Goal: Find specific page/section: Find specific page/section

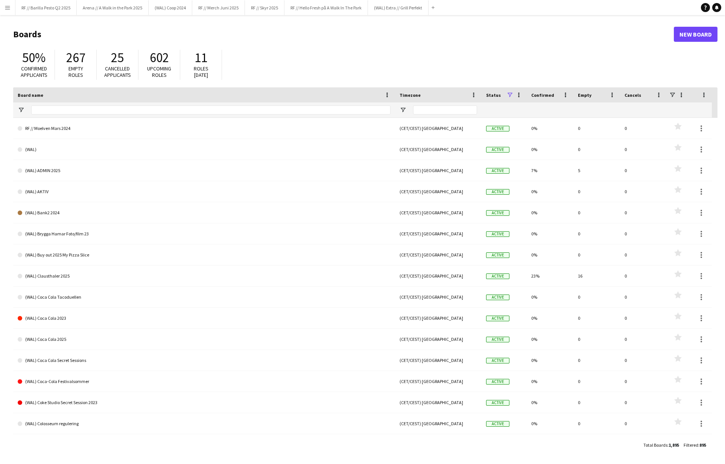
click at [7, 7] on app-icon "Menu" at bounding box center [8, 8] width 6 height 6
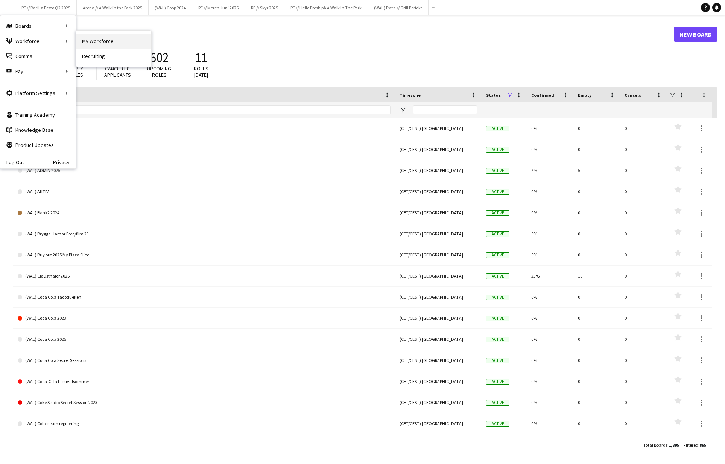
click at [94, 40] on link "My Workforce" at bounding box center [113, 41] width 75 height 15
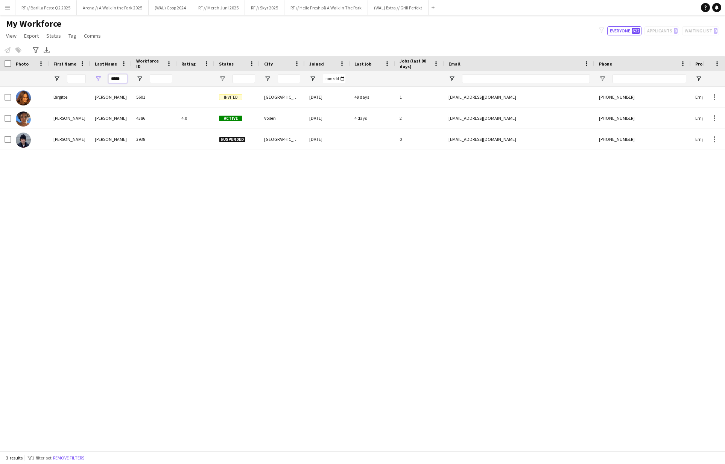
click at [114, 76] on input "*****" at bounding box center [117, 78] width 19 height 9
click at [114, 77] on input "*****" at bounding box center [117, 78] width 19 height 9
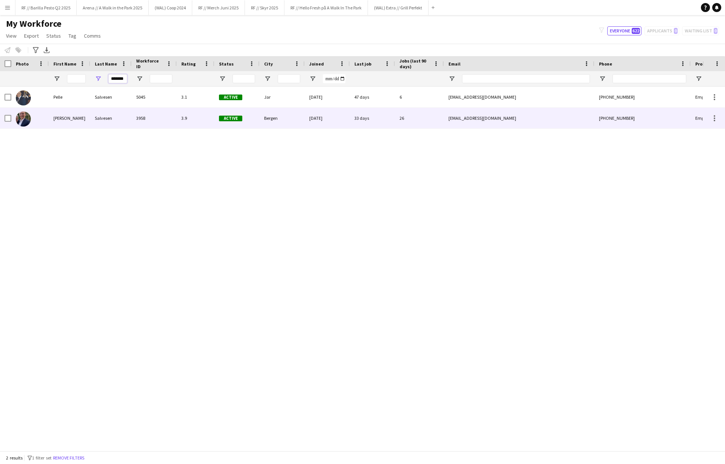
type input "*******"
click at [90, 116] on div "[PERSON_NAME]" at bounding box center [69, 118] width 41 height 21
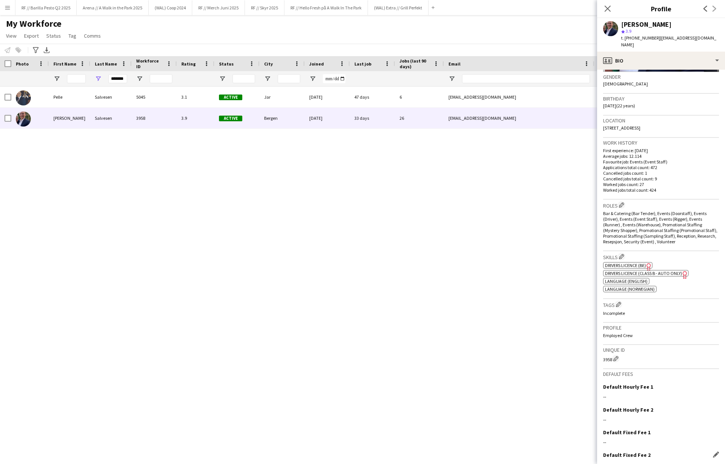
scroll to position [148, 0]
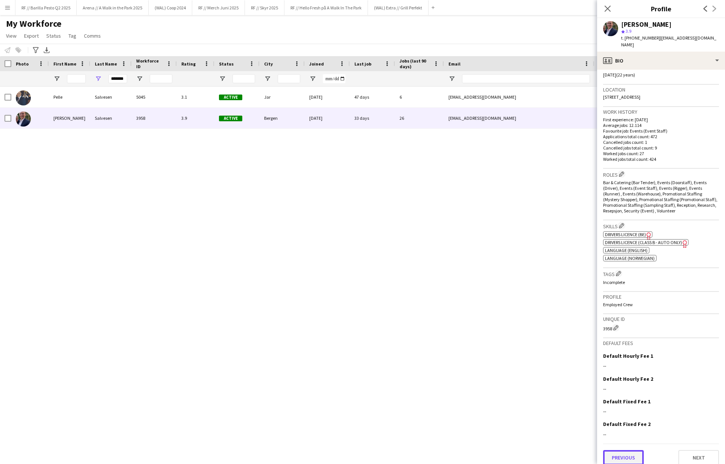
click at [622, 457] on button "Previous" at bounding box center [623, 457] width 41 height 15
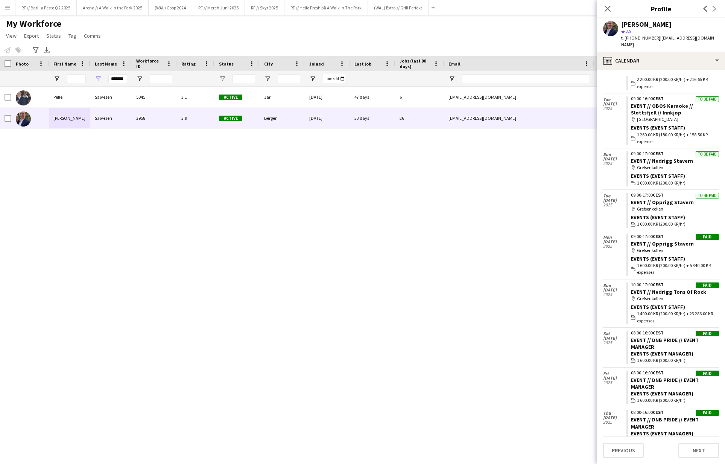
scroll to position [58, 0]
click at [643, 103] on link "EVENT // OBOS Karaoke // Slottsfjell // Innkjøp" at bounding box center [662, 110] width 62 height 14
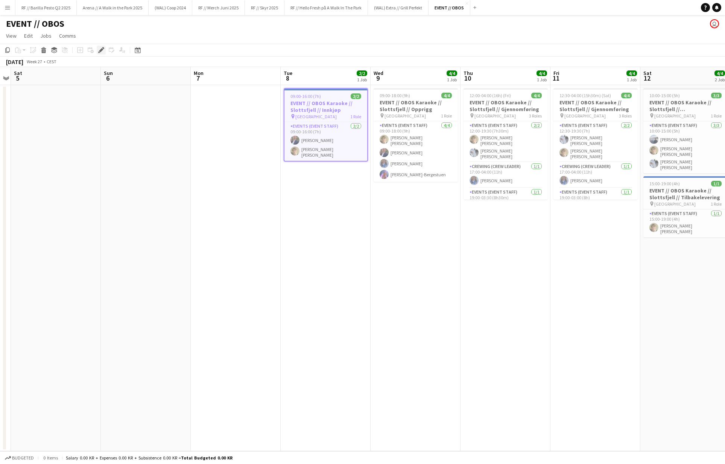
click at [104, 49] on icon "Edit" at bounding box center [101, 50] width 6 height 6
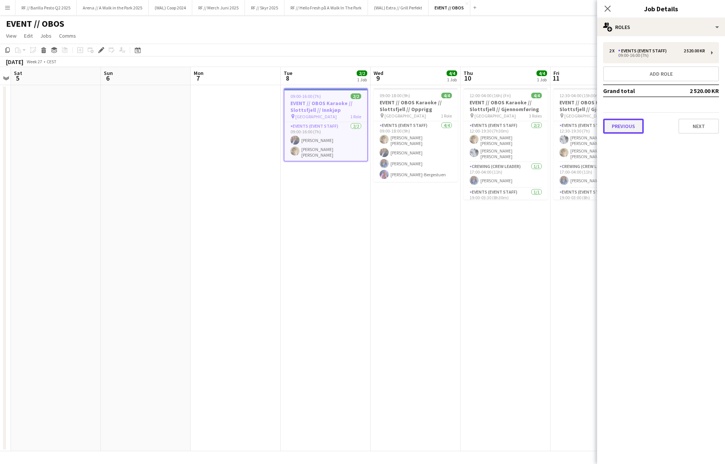
click at [628, 127] on button "Previous" at bounding box center [623, 126] width 41 height 15
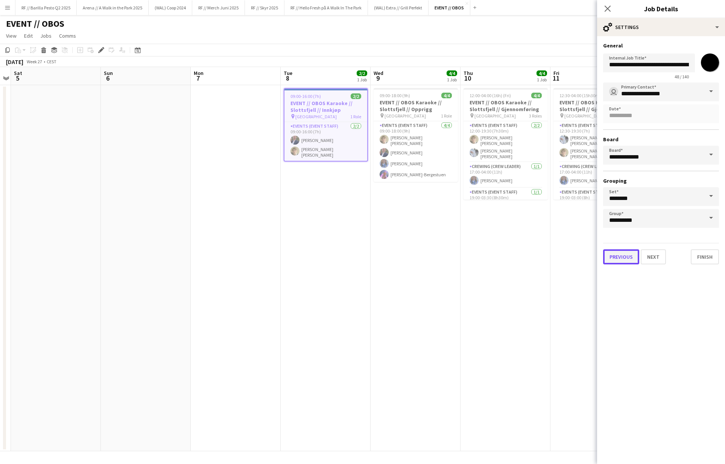
click at [624, 258] on button "Previous" at bounding box center [621, 256] width 36 height 15
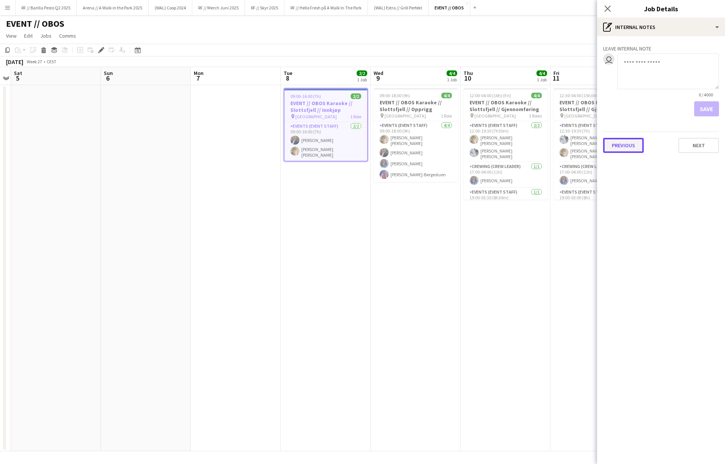
click at [634, 148] on button "Previous" at bounding box center [623, 145] width 41 height 15
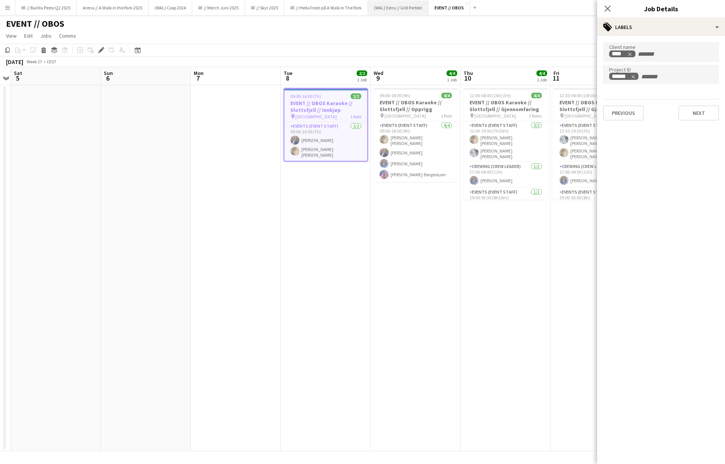
scroll to position [0, 259]
click at [5, 7] on app-icon "Menu" at bounding box center [8, 8] width 6 height 6
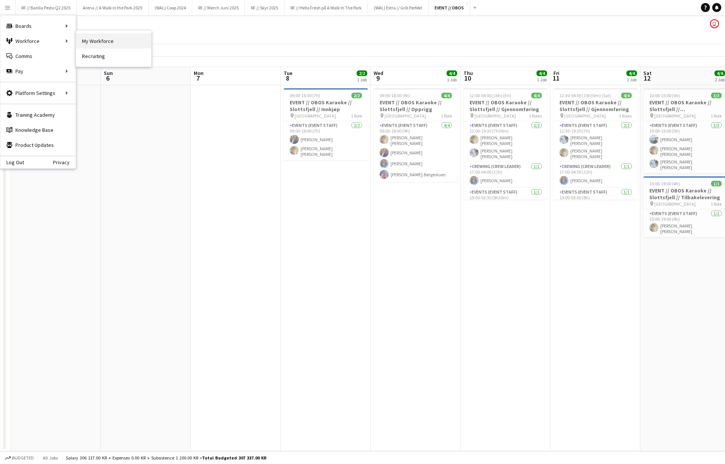
click at [92, 40] on link "My Workforce" at bounding box center [113, 41] width 75 height 15
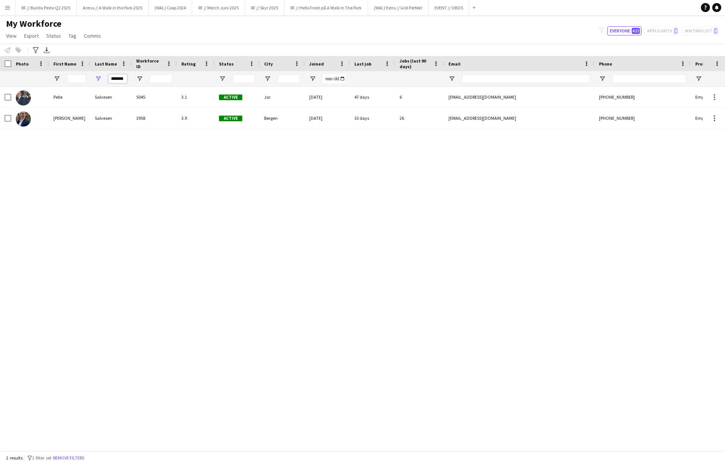
click at [117, 77] on input "*******" at bounding box center [117, 78] width 19 height 9
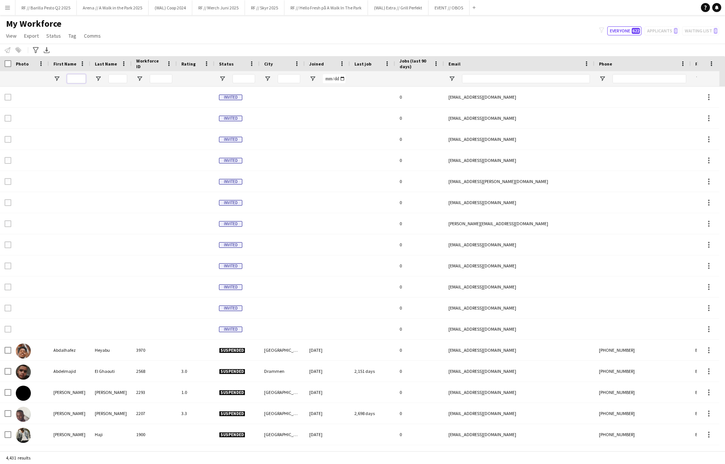
click at [78, 77] on input "First Name Filter Input" at bounding box center [76, 78] width 19 height 9
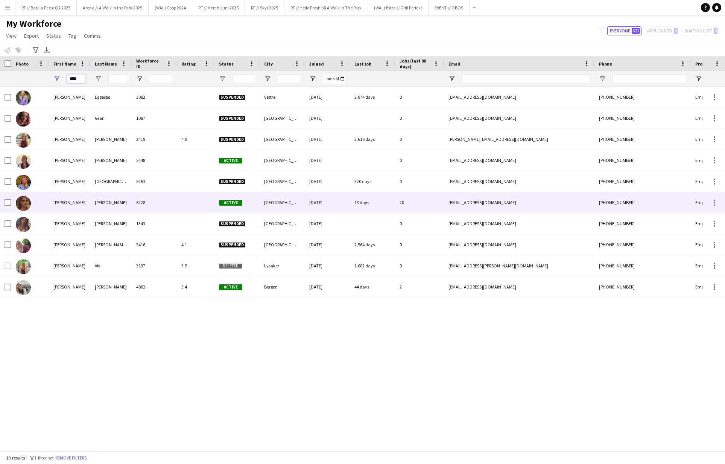
type input "****"
click at [128, 204] on div "[PERSON_NAME]" at bounding box center [110, 202] width 41 height 21
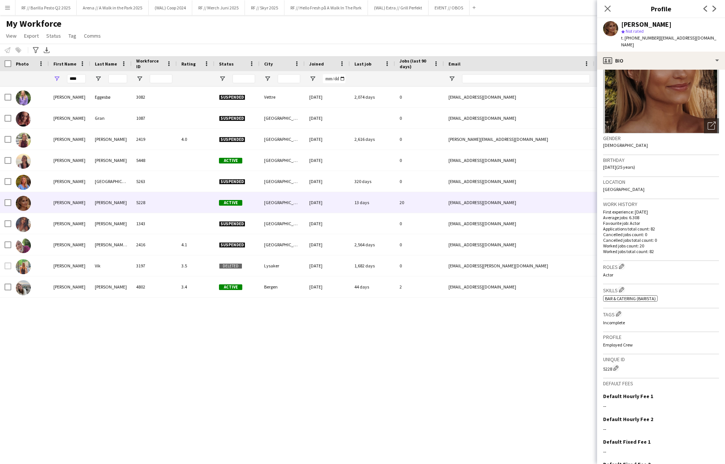
scroll to position [96, 0]
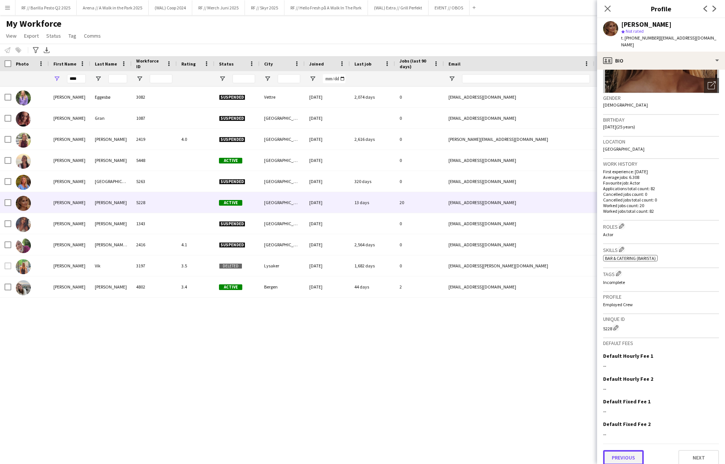
click at [620, 450] on button "Previous" at bounding box center [623, 457] width 41 height 15
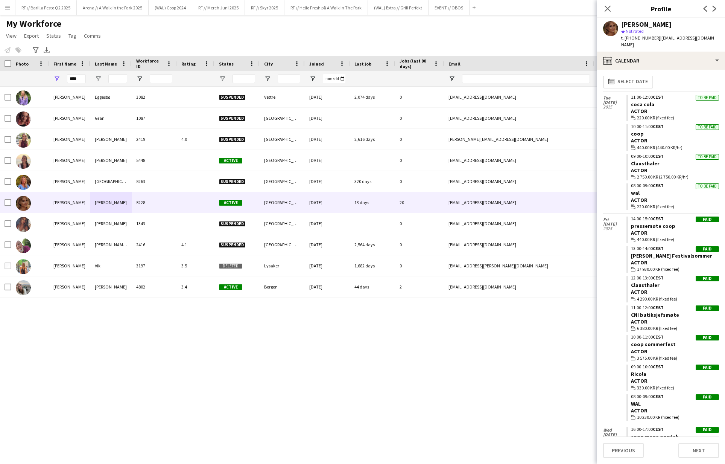
scroll to position [0, 0]
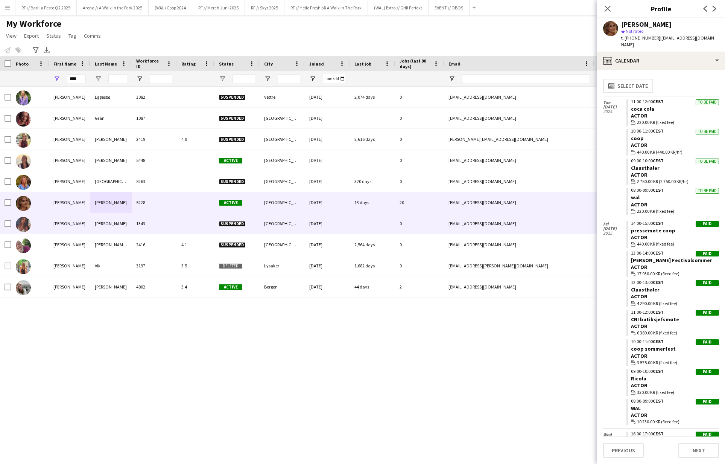
click at [78, 222] on div "[PERSON_NAME]" at bounding box center [69, 223] width 41 height 21
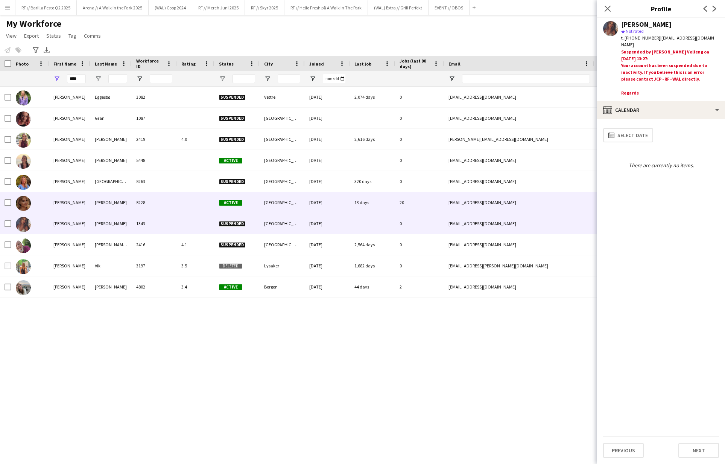
click at [110, 201] on div "[PERSON_NAME]" at bounding box center [110, 202] width 41 height 21
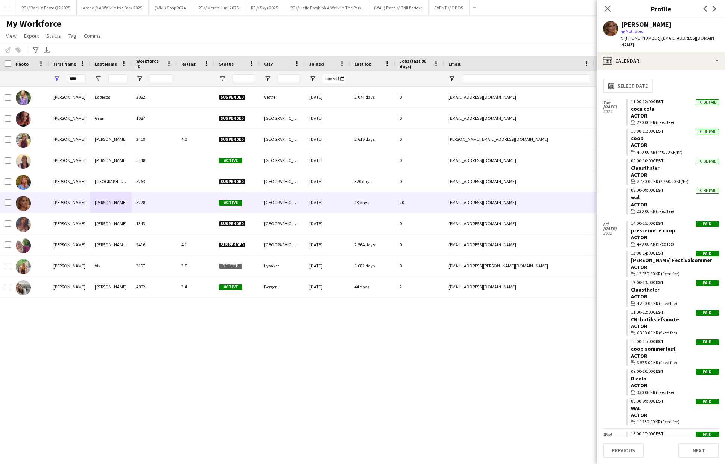
click at [9, 6] on app-icon "Menu" at bounding box center [8, 8] width 6 height 6
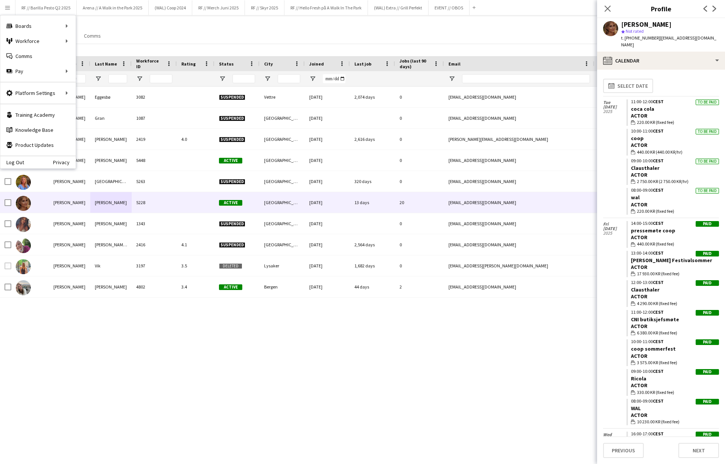
click at [69, 329] on div "[PERSON_NAME] 3082 Suspended Vettre [DATE] 2,074 days 0 [EMAIL_ADDRESS][DOMAIN_…" at bounding box center [351, 266] width 703 height 358
